Goal: Transaction & Acquisition: Purchase product/service

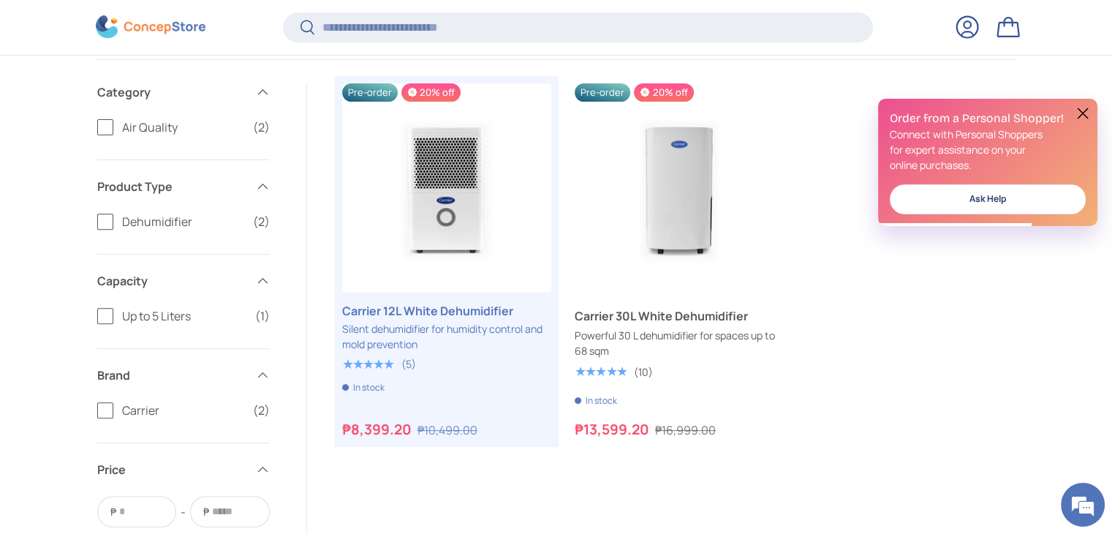
scroll to position [497, 0]
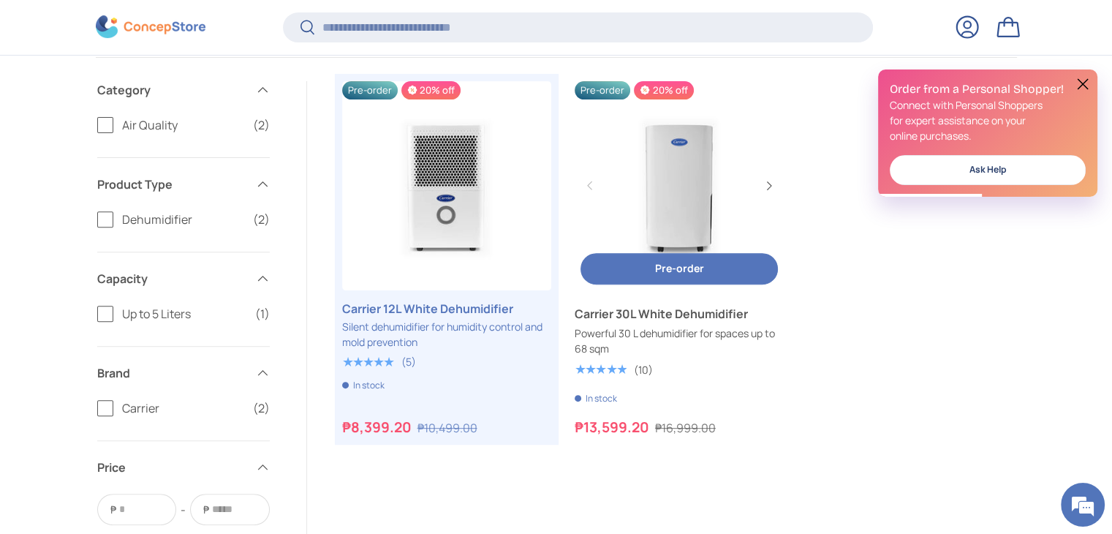
click at [701, 200] on link "Carrier 30L White Dehumidifier" at bounding box center [679, 185] width 209 height 209
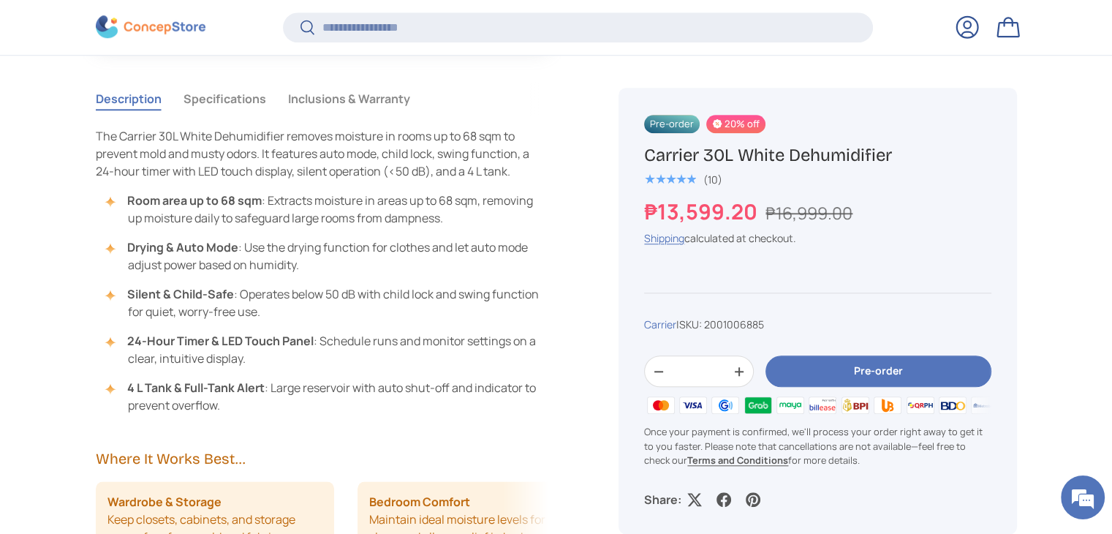
scroll to position [1318, 0]
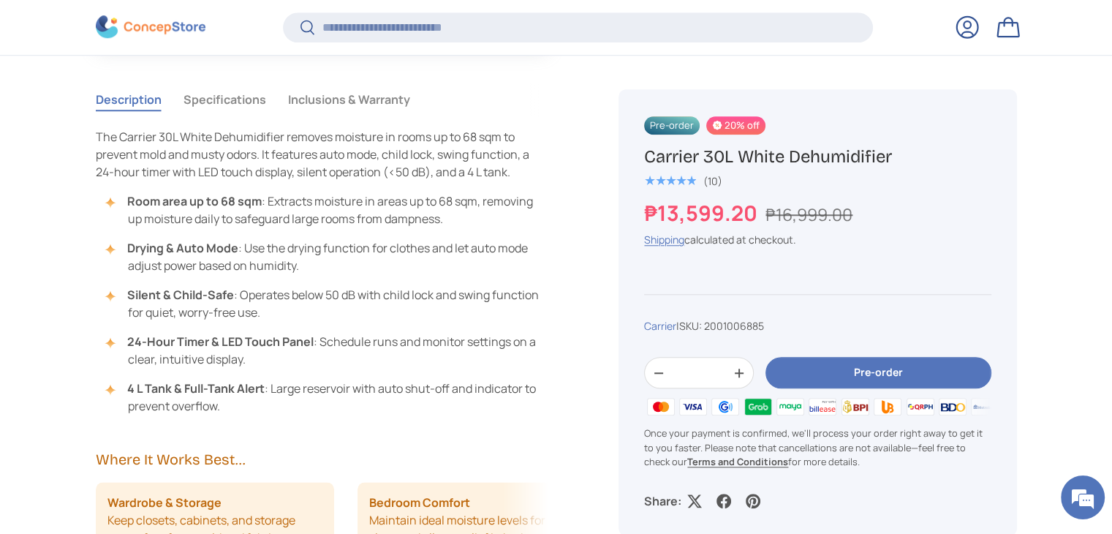
click at [222, 100] on button "Specifications" at bounding box center [225, 100] width 83 height 34
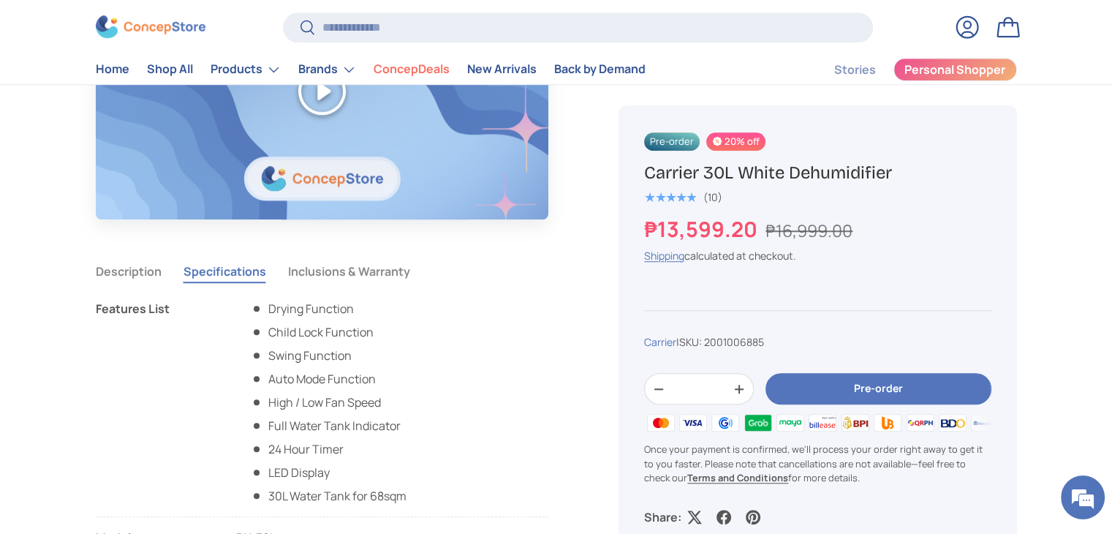
scroll to position [1243, 0]
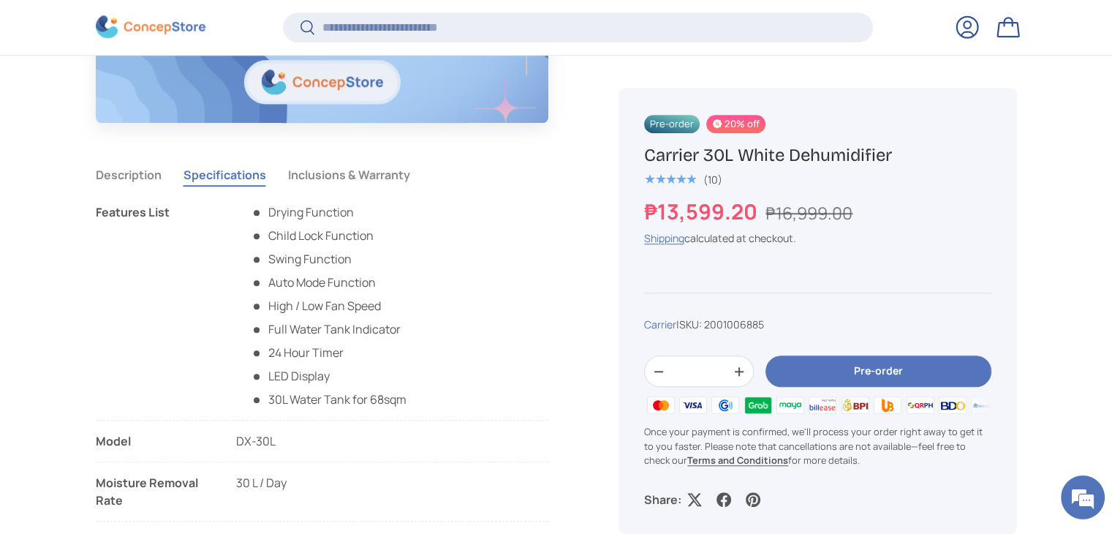
click at [110, 181] on button "Description" at bounding box center [129, 175] width 66 height 34
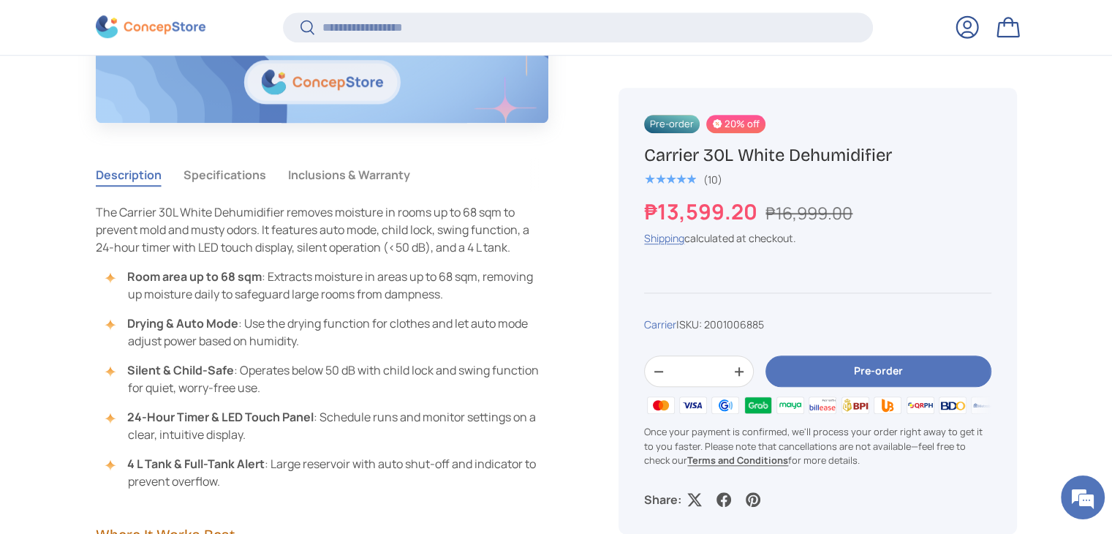
click at [369, 173] on button "Inclusions & Warranty" at bounding box center [349, 175] width 122 height 34
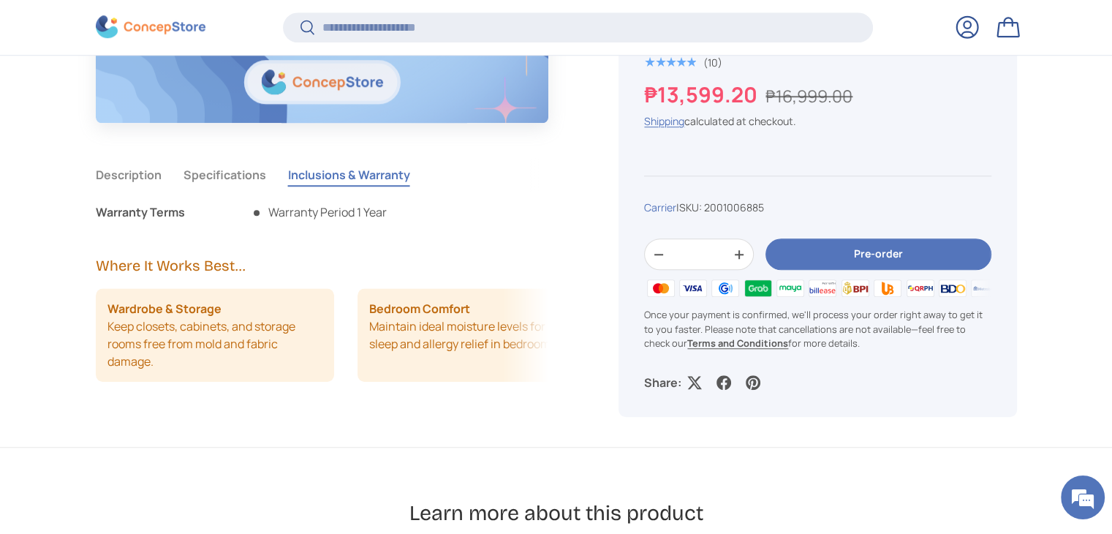
click at [151, 177] on button "Description" at bounding box center [129, 175] width 66 height 34
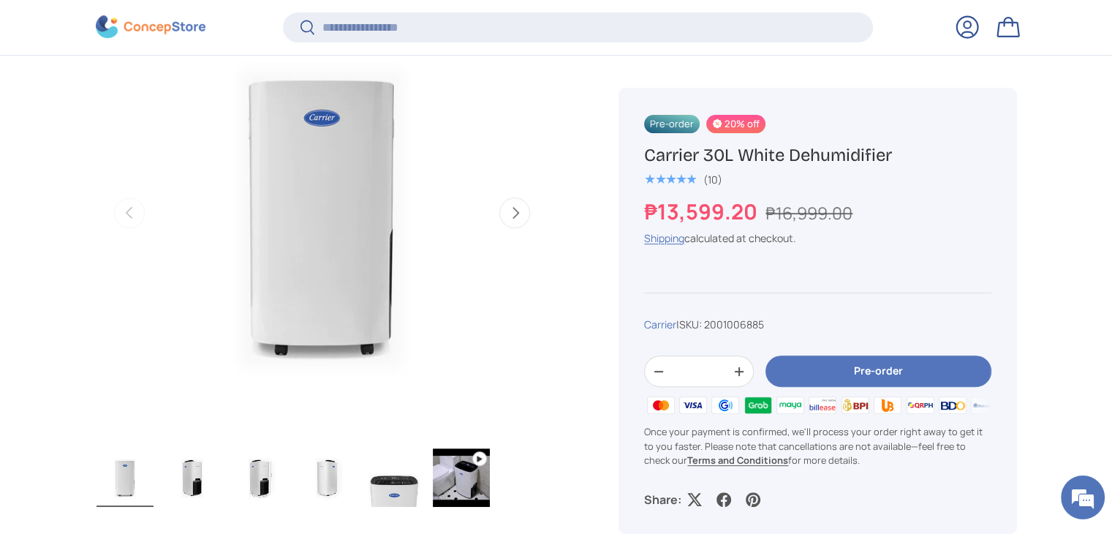
scroll to position [590, 0]
